Goal: Obtain resource: Download file/media

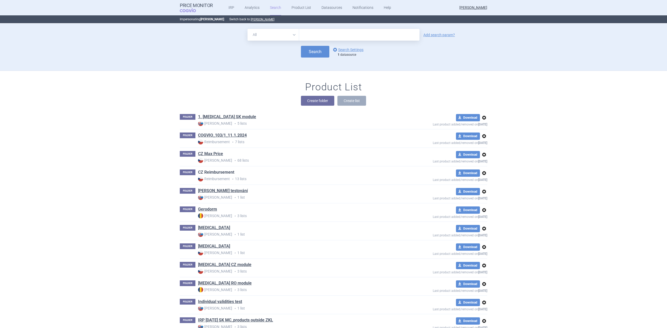
click at [219, 171] on link "CZ Reimbursement" at bounding box center [216, 173] width 36 height 6
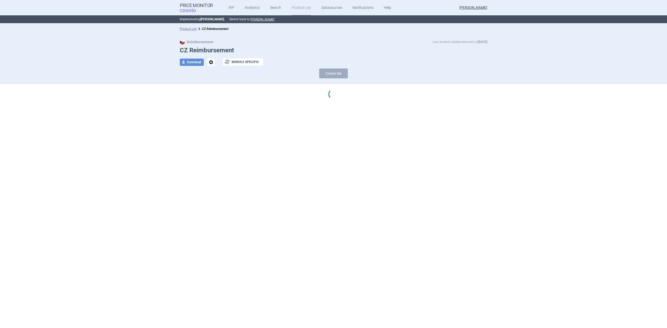
select select "[DATE]"
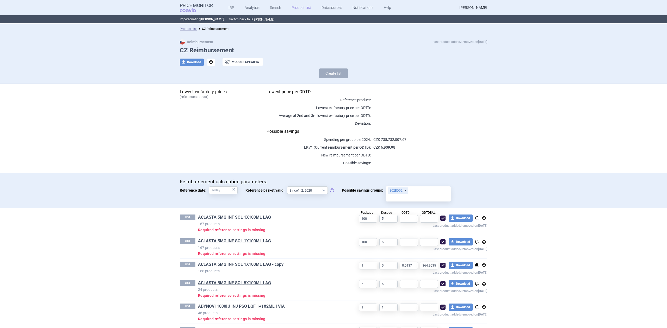
click at [188, 33] on div "Product List CZ Reimbursement" at bounding box center [333, 29] width 667 height 10
click at [190, 30] on link "Product List" at bounding box center [188, 29] width 17 height 4
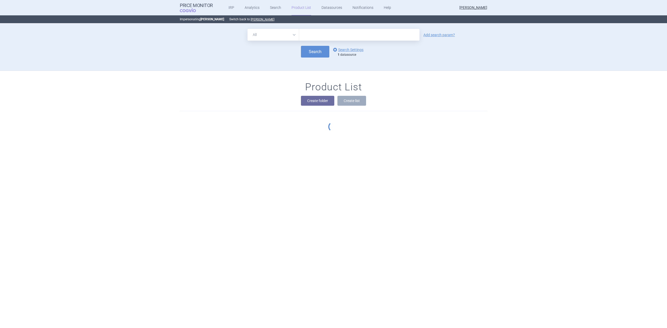
scroll to position [47, 0]
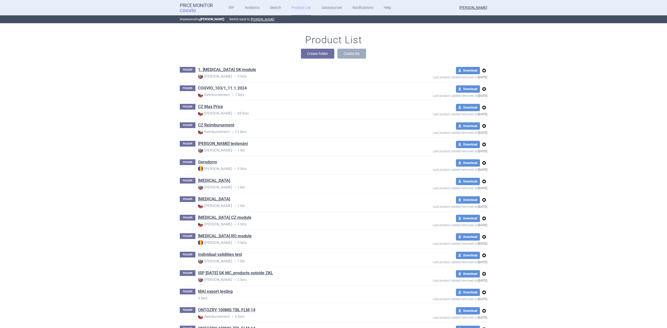
click at [229, 85] on link "COGVIO_103/1_11.1.2024" at bounding box center [222, 88] width 49 height 6
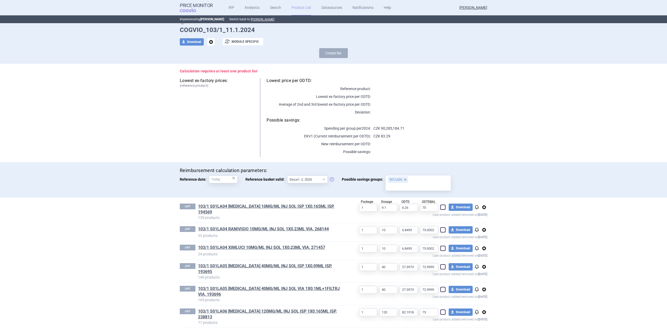
scroll to position [36, 0]
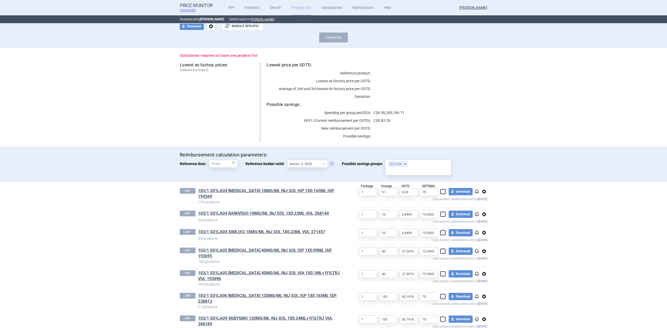
click at [441, 194] on span at bounding box center [443, 192] width 8 height 8
checkbox input "true"
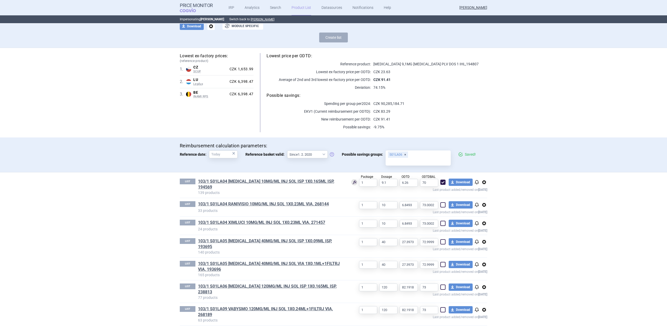
scroll to position [27, 0]
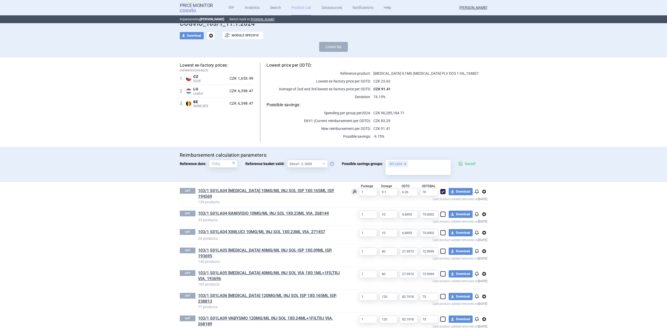
click at [441, 212] on span at bounding box center [442, 214] width 5 height 5
checkbox input "true"
click at [442, 231] on span at bounding box center [443, 233] width 8 height 8
checkbox input "true"
click at [441, 250] on span at bounding box center [442, 251] width 5 height 5
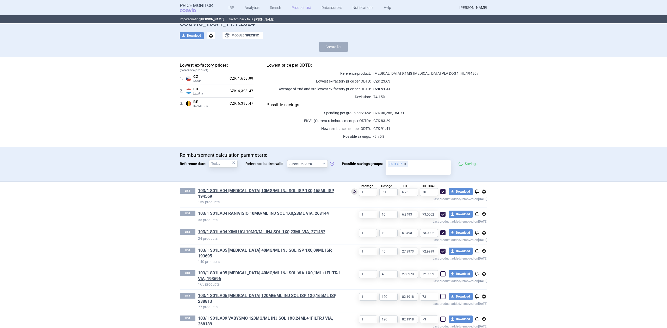
checkbox input "true"
click at [440, 272] on span at bounding box center [442, 274] width 5 height 5
checkbox input "true"
click at [441, 293] on span at bounding box center [443, 297] width 8 height 8
checkbox input "true"
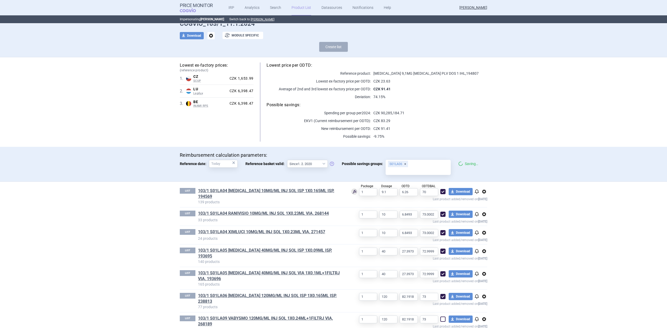
drag, startPoint x: 439, startPoint y: 312, endPoint x: 439, endPoint y: 307, distance: 5.2
click at [439, 316] on div "1 120 82.1918 73 download Download notifications options Last product added/rem…" at bounding box center [415, 322] width 145 height 13
click at [439, 316] on span at bounding box center [443, 320] width 8 height 8
checkbox input "true"
click at [510, 279] on section "Product List COGVIO_103/1_11.1.2024 Reimbursement Last product added/removed on…" at bounding box center [333, 176] width 667 height 305
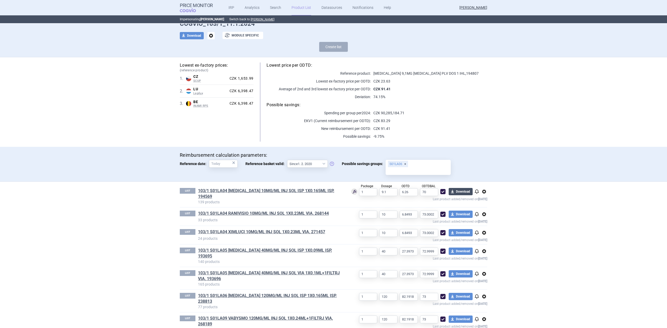
click at [454, 192] on button "download Download" at bounding box center [461, 191] width 24 height 7
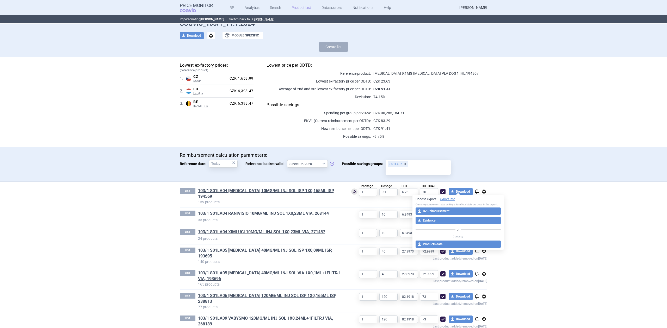
select select "EUR"
click at [514, 177] on div "Reimbursement calculation parameters: Reference date: × Reference basket valid:…" at bounding box center [333, 164] width 667 height 35
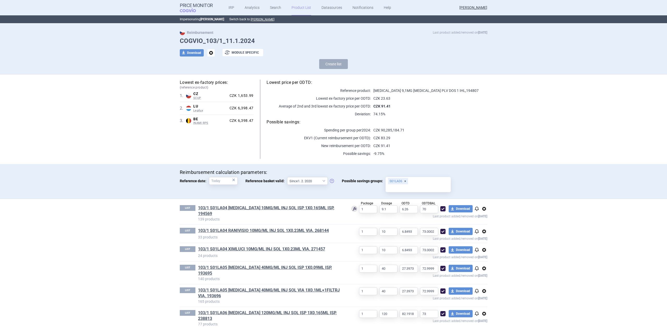
scroll to position [0, 0]
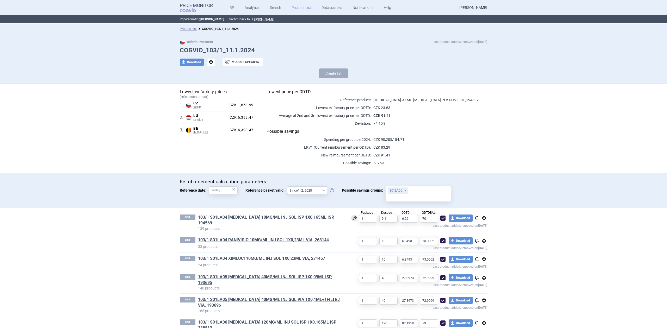
click at [421, 201] on div "Reimbursement calculation parameters: Reference date: × Reference basket valid:…" at bounding box center [333, 191] width 307 height 24
click at [420, 198] on input "Possible savings groups: S01LA06" at bounding box center [417, 197] width 61 height 7
click at [419, 197] on input "Possible savings groups: S01LA06" at bounding box center [417, 197] width 61 height 7
click at [225, 218] on link "103/1 S01LA04 [MEDICAL_DATA] 10MG/ML INJ SOL ISP 1X0,165ML ISP, 194569" at bounding box center [270, 220] width 145 height 11
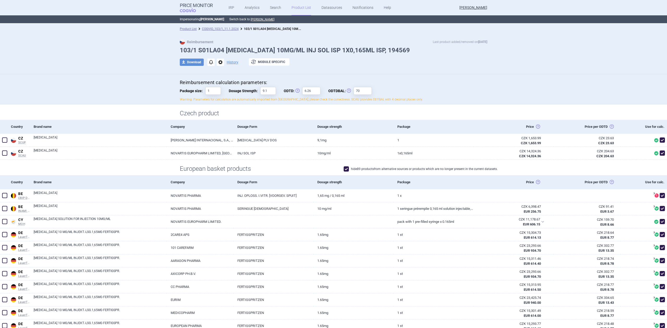
drag, startPoint x: 446, startPoint y: 183, endPoint x: 437, endPoint y: 189, distance: 11.1
click at [446, 183] on div "Package" at bounding box center [433, 182] width 80 height 14
drag, startPoint x: 436, startPoint y: 189, endPoint x: 412, endPoint y: 189, distance: 24.0
click at [435, 189] on div "Package" at bounding box center [433, 182] width 80 height 14
click at [405, 185] on div "Package" at bounding box center [433, 182] width 80 height 14
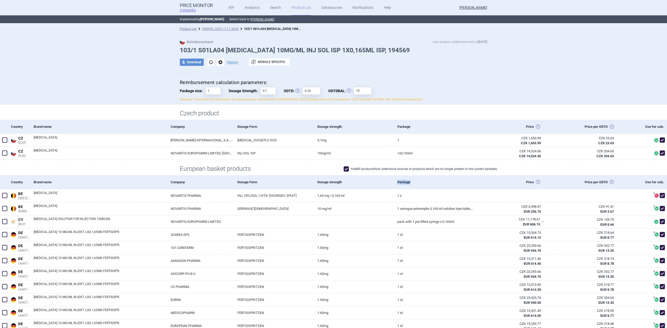
click at [405, 184] on div "Package" at bounding box center [433, 182] width 80 height 14
click at [397, 181] on div "Package" at bounding box center [433, 182] width 80 height 14
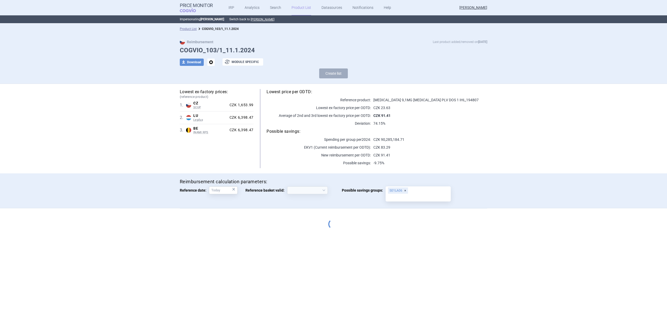
select select "[DATE]"
